Goal: Navigation & Orientation: Find specific page/section

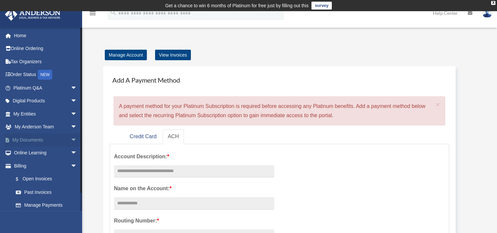
click at [71, 138] on span "arrow_drop_down" at bounding box center [77, 139] width 13 height 13
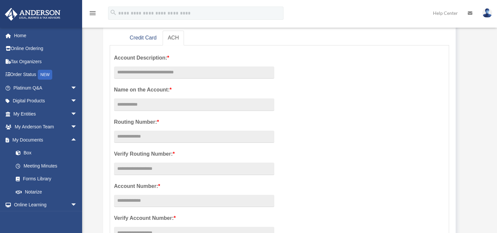
scroll to position [66, 0]
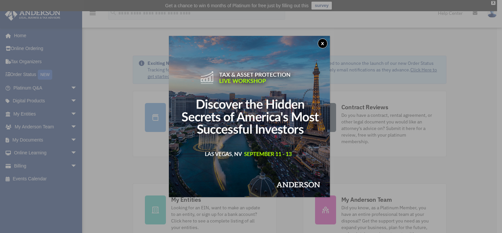
click at [325, 43] on button "x" at bounding box center [323, 43] width 10 height 10
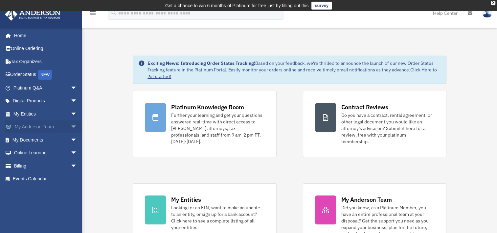
click at [71, 126] on span "arrow_drop_down" at bounding box center [77, 126] width 13 height 13
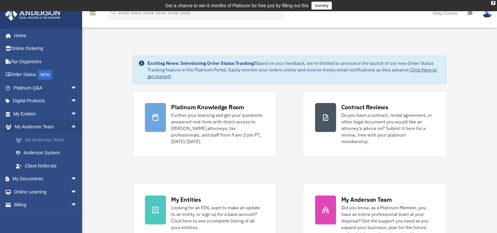
click at [53, 138] on link "My Anderson Team" at bounding box center [48, 139] width 78 height 13
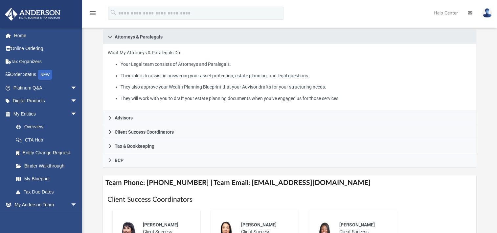
scroll to position [131, 0]
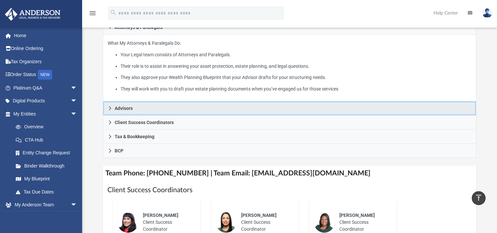
click at [112, 107] on icon at bounding box center [110, 108] width 5 height 5
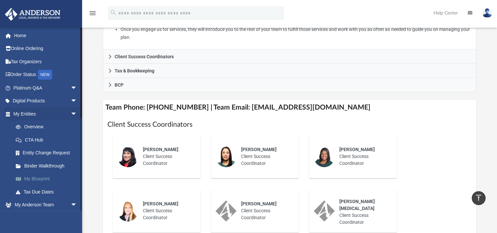
scroll to position [164, 0]
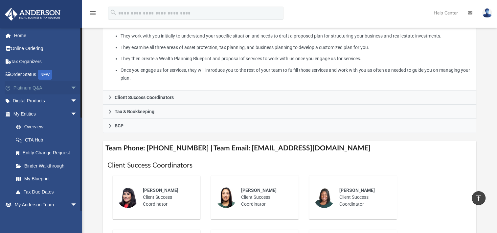
click at [71, 85] on span "arrow_drop_down" at bounding box center [77, 87] width 13 height 13
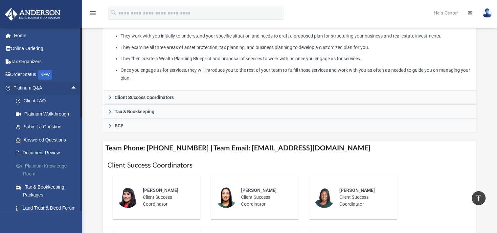
click at [55, 164] on link "Platinum Knowledge Room" at bounding box center [48, 169] width 78 height 21
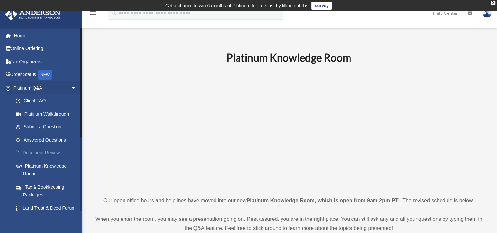
click at [34, 151] on link "Document Review" at bounding box center [48, 152] width 78 height 13
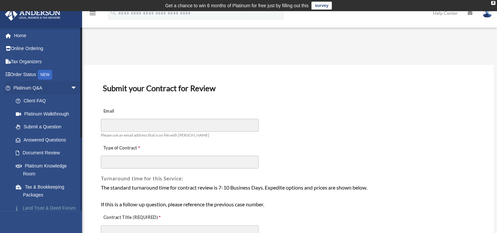
click at [36, 207] on link "Land Trust & Deed Forum" at bounding box center [48, 207] width 78 height 13
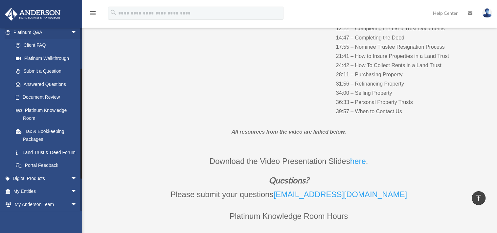
scroll to position [66, 0]
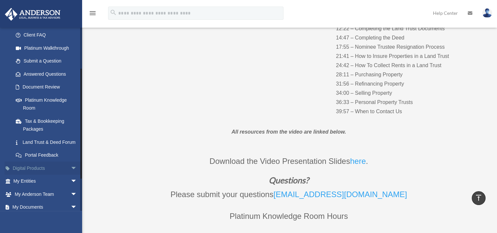
click at [71, 174] on span "arrow_drop_down" at bounding box center [77, 167] width 13 height 13
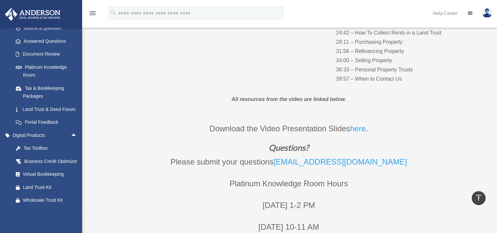
scroll to position [197, 0]
click at [53, 178] on div "Virtual Bookkeeping" at bounding box center [51, 174] width 56 height 8
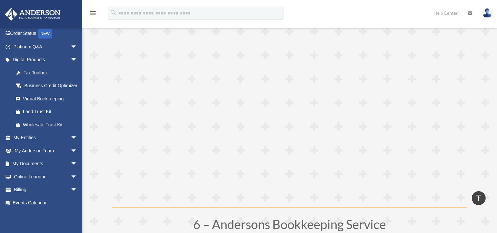
scroll to position [1117, 0]
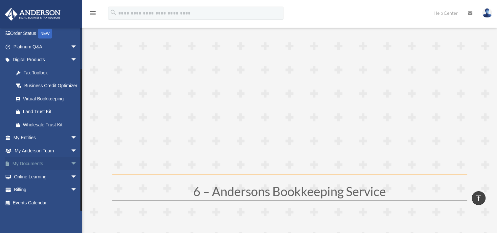
click at [71, 162] on span "arrow_drop_down" at bounding box center [77, 163] width 13 height 13
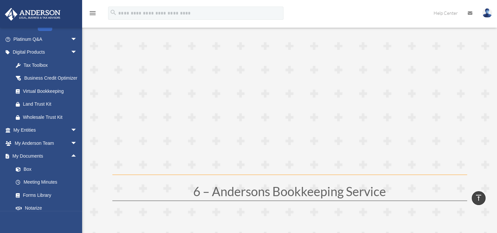
scroll to position [1150, 0]
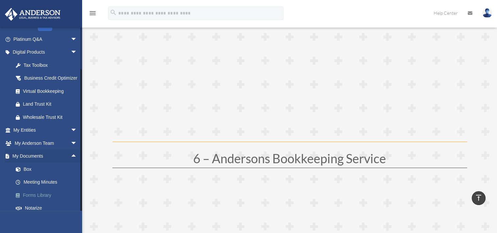
click at [39, 201] on link "Forms Library" at bounding box center [48, 194] width 78 height 13
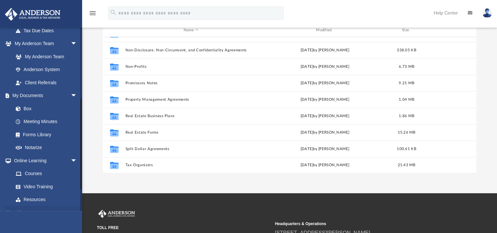
scroll to position [164, 0]
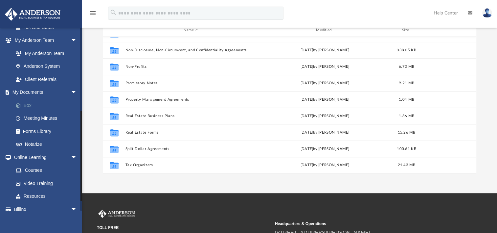
click at [34, 102] on link "Box" at bounding box center [48, 105] width 78 height 13
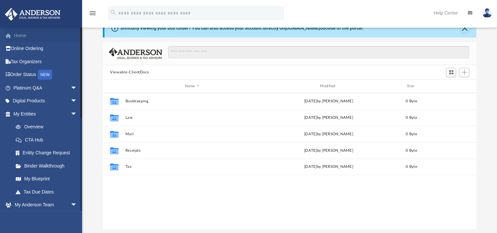
click at [17, 37] on link "Home" at bounding box center [46, 35] width 82 height 13
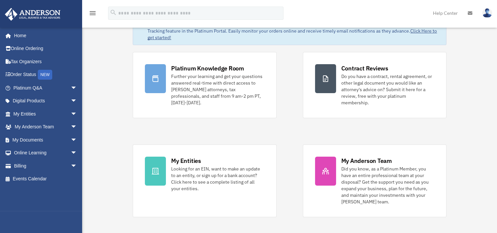
scroll to position [66, 0]
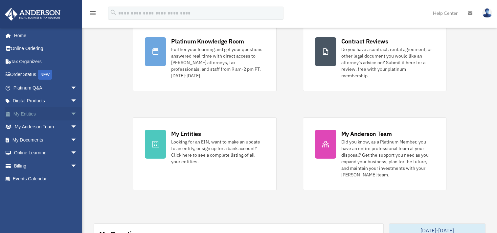
click at [71, 109] on span "arrow_drop_down" at bounding box center [77, 113] width 13 height 13
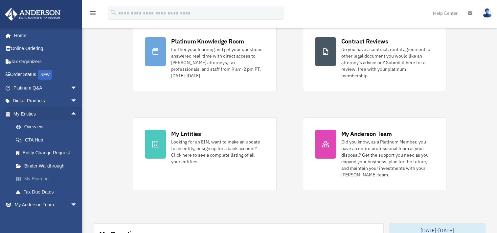
click at [42, 175] on link "My Blueprint" at bounding box center [48, 178] width 78 height 13
